Goal: Task Accomplishment & Management: Use online tool/utility

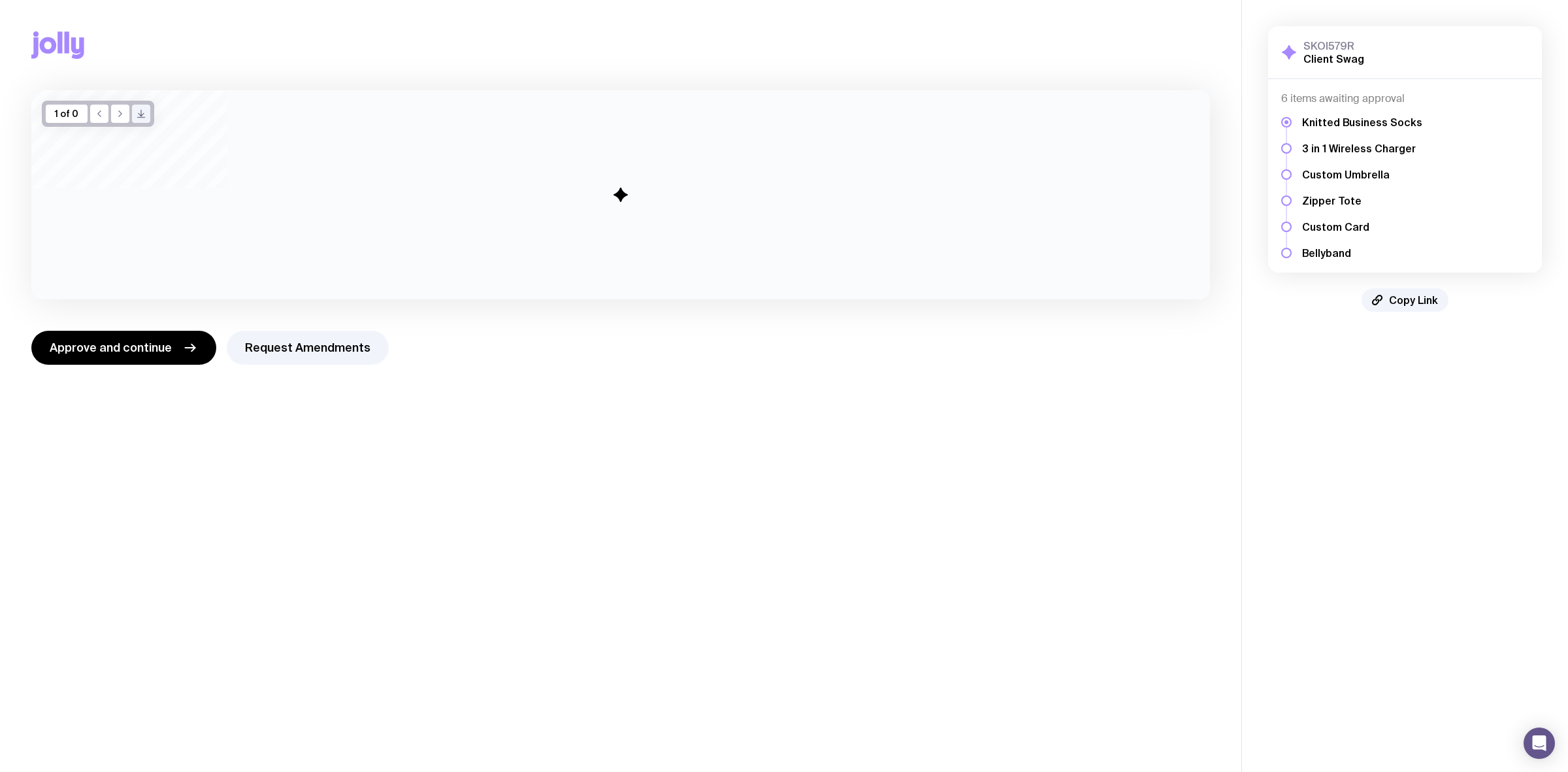
click at [566, 475] on main "Copy Link 1 of 0 /> /> Approve and continue Request Amendments" at bounding box center [621, 386] width 1241 height 772
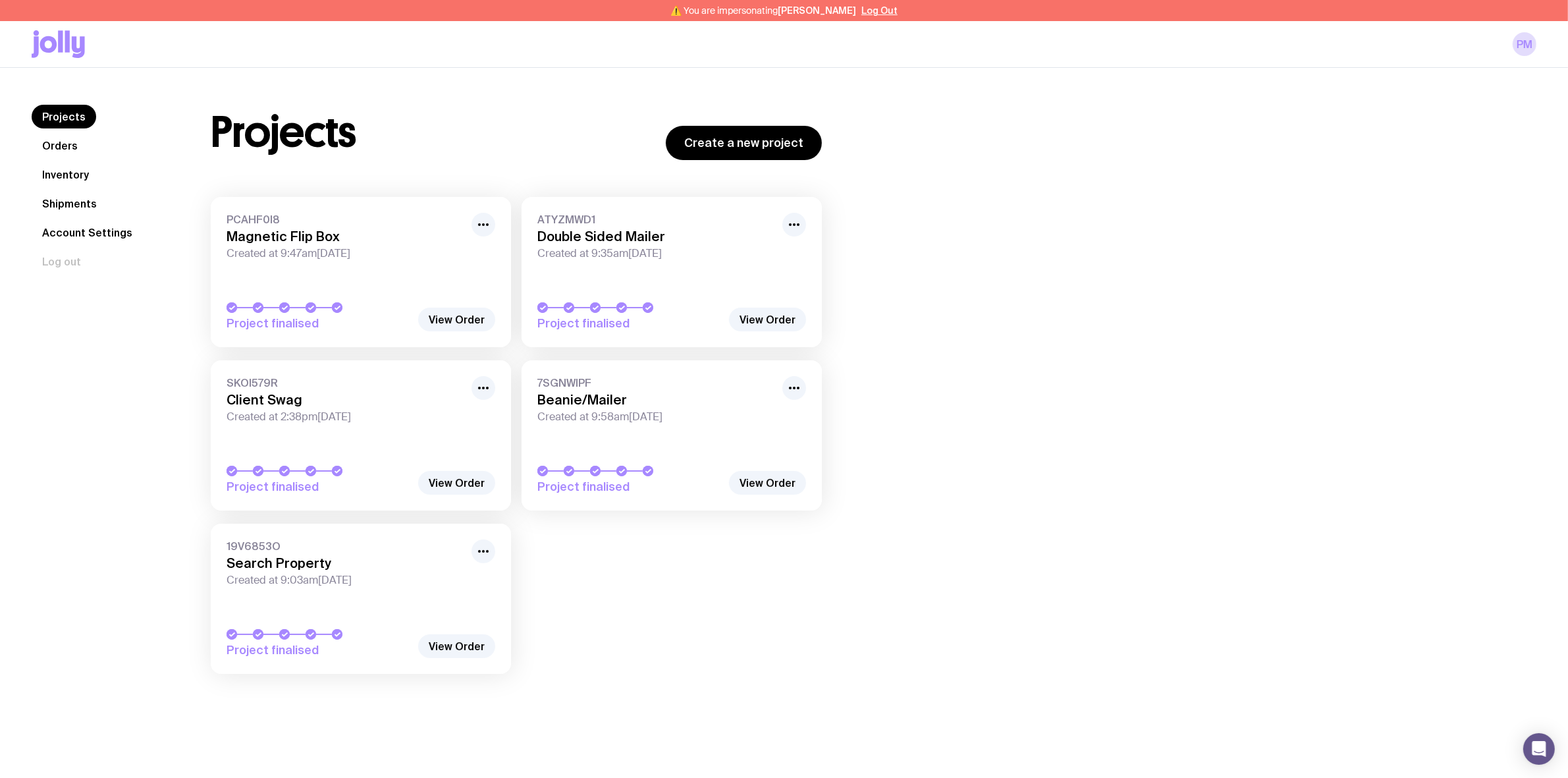
click at [55, 154] on link "Orders" at bounding box center [60, 145] width 57 height 24
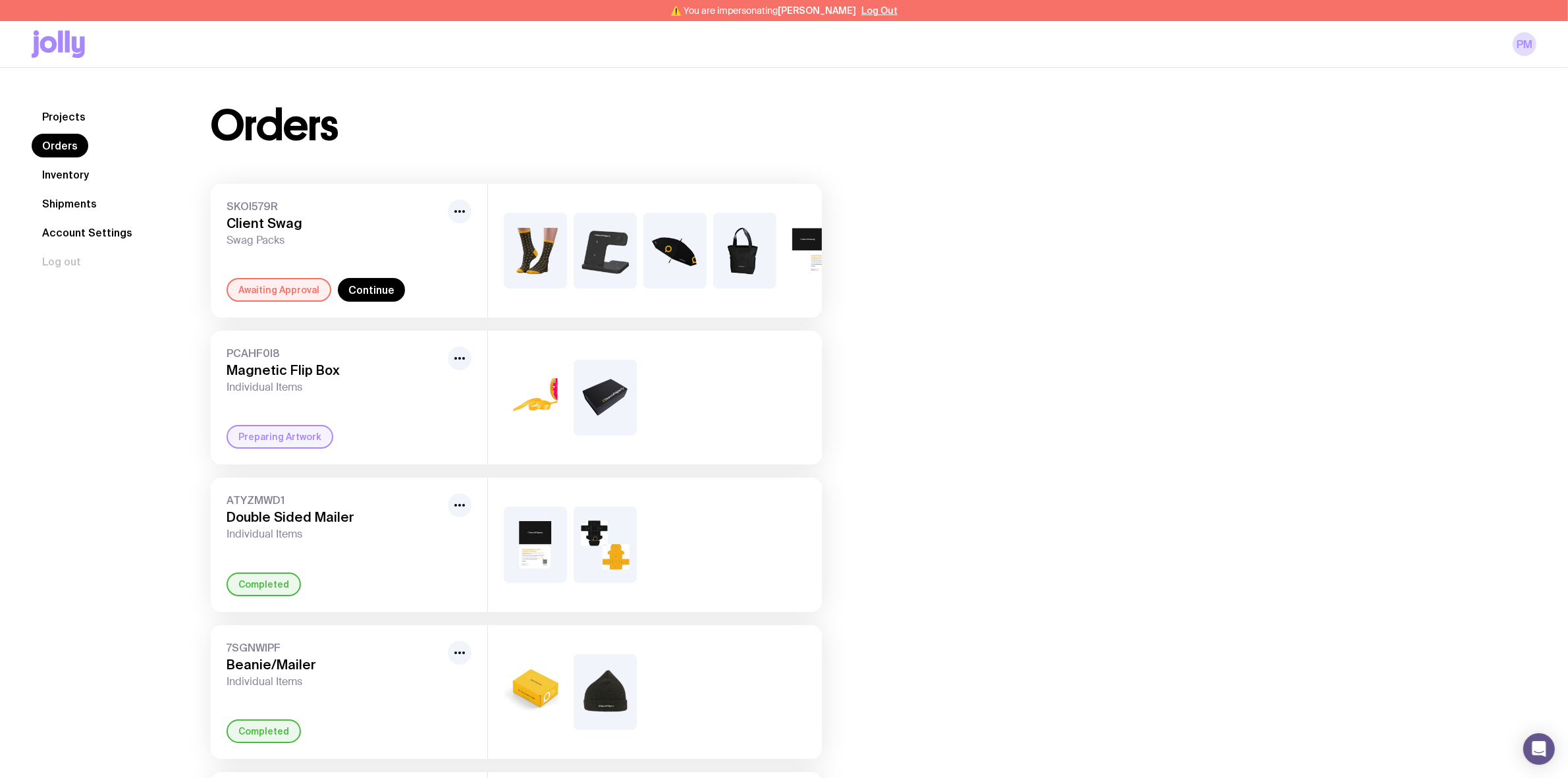
click at [262, 302] on div "Awaiting Approval" at bounding box center [278, 290] width 104 height 24
click at [359, 302] on link "Continue" at bounding box center [371, 290] width 67 height 24
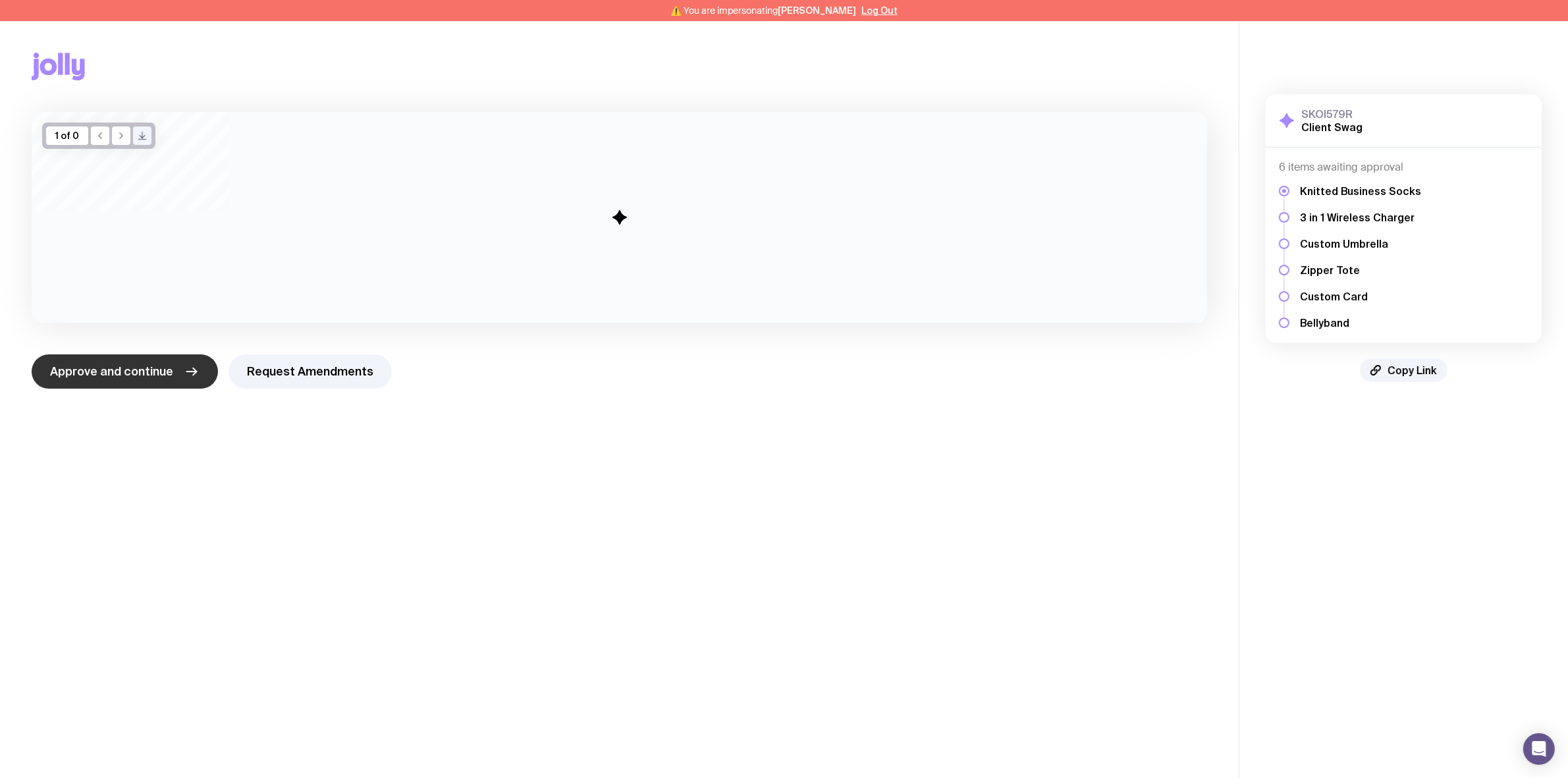
click at [142, 371] on span "Approve and continue" at bounding box center [111, 371] width 123 height 16
click at [96, 363] on span "Approve and continue" at bounding box center [111, 371] width 123 height 16
click at [150, 377] on span "Approve and continue" at bounding box center [111, 371] width 123 height 16
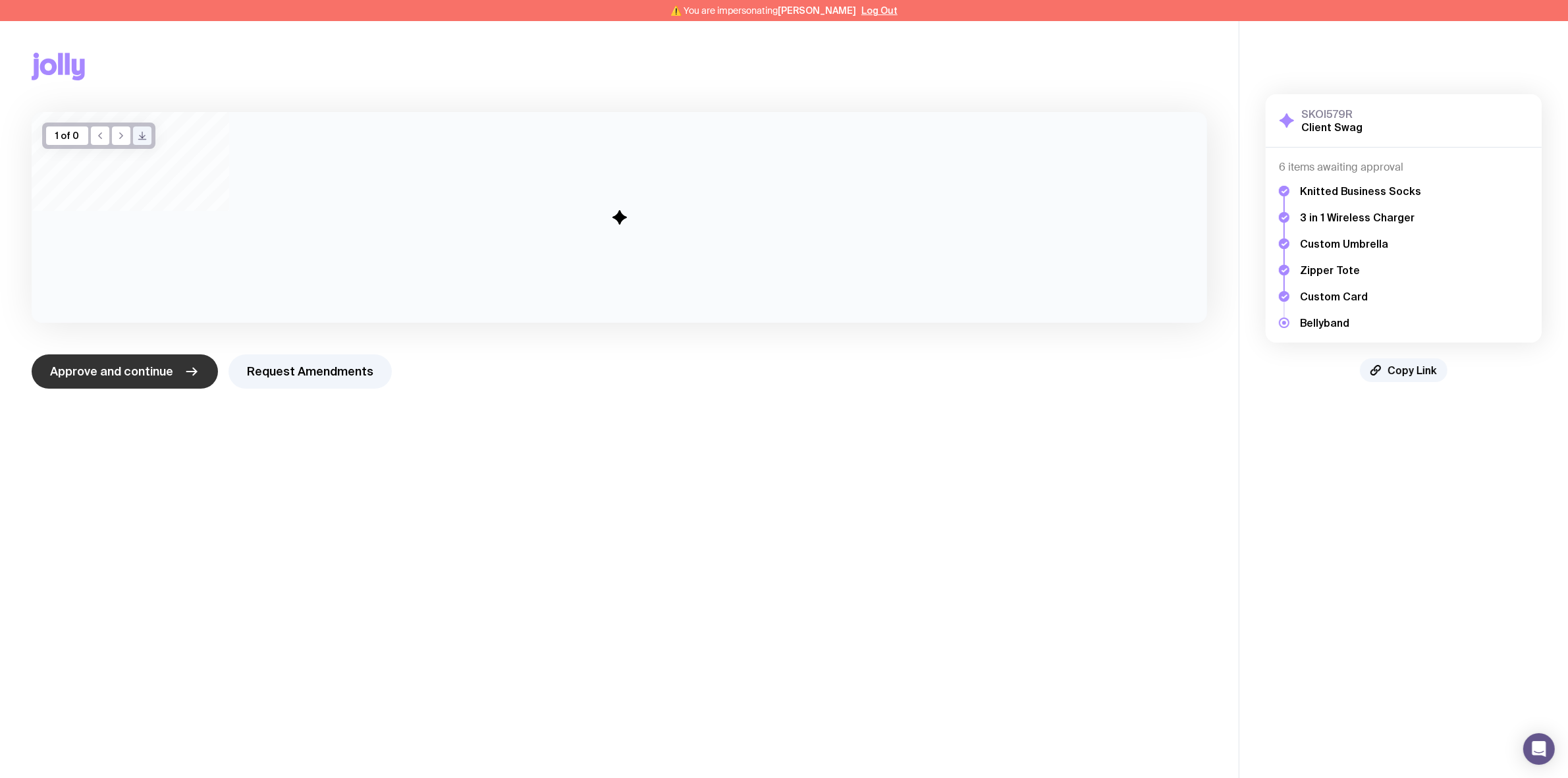
click at [150, 376] on span "Approve and continue" at bounding box center [111, 371] width 123 height 16
